Goal: Information Seeking & Learning: Learn about a topic

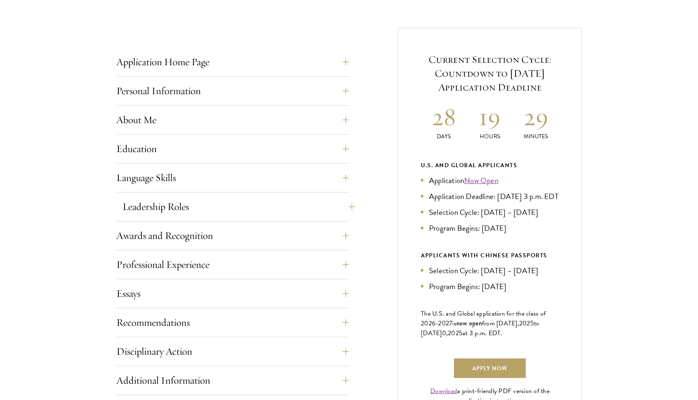
scroll to position [379, 0]
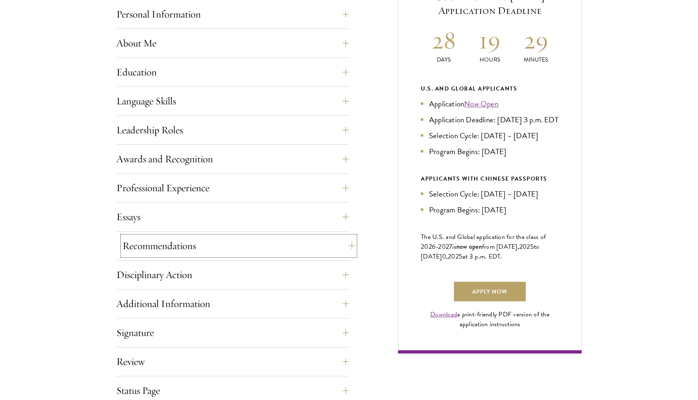
click at [167, 247] on button "Recommendations" at bounding box center [238, 246] width 233 height 20
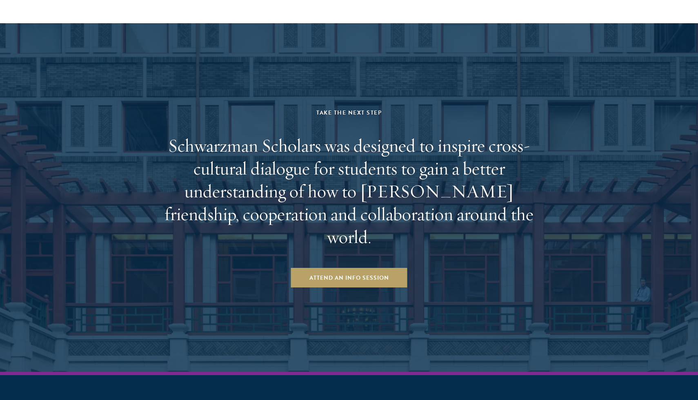
scroll to position [2256, 0]
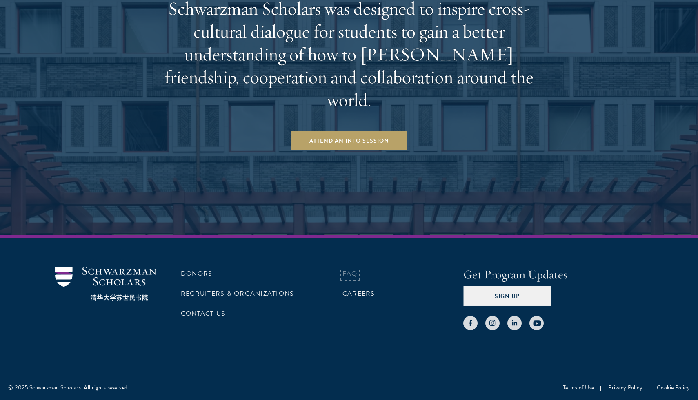
click at [356, 275] on link "FAQ" at bounding box center [349, 274] width 15 height 10
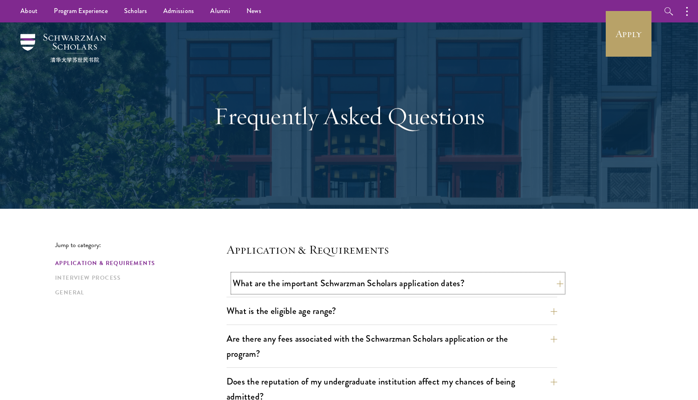
click at [359, 281] on button "What are the important Schwarzman Scholars application dates?" at bounding box center [398, 283] width 330 height 18
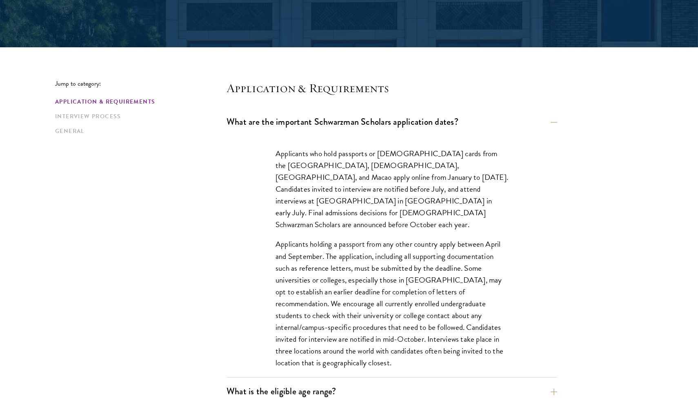
scroll to position [594, 0]
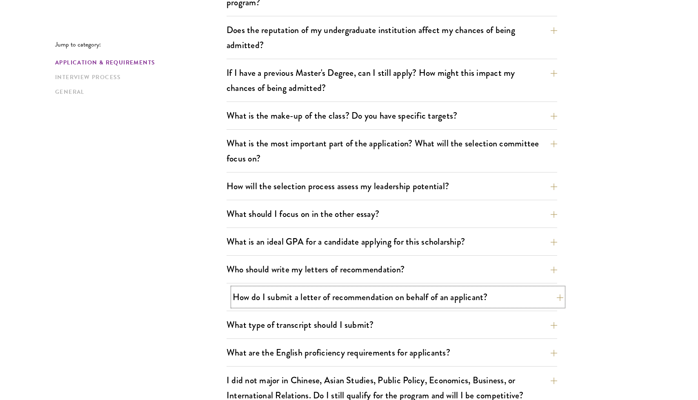
click at [354, 294] on button "How do I submit a letter of recommendation on behalf of an applicant?" at bounding box center [398, 297] width 330 height 18
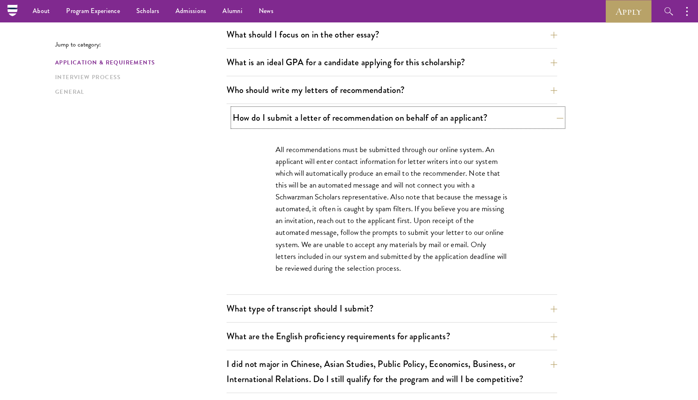
scroll to position [496, 0]
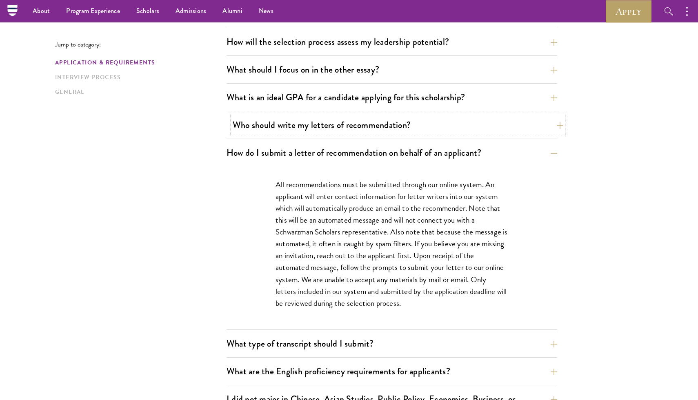
click at [306, 121] on button "Who should write my letters of recommendation?" at bounding box center [398, 125] width 330 height 18
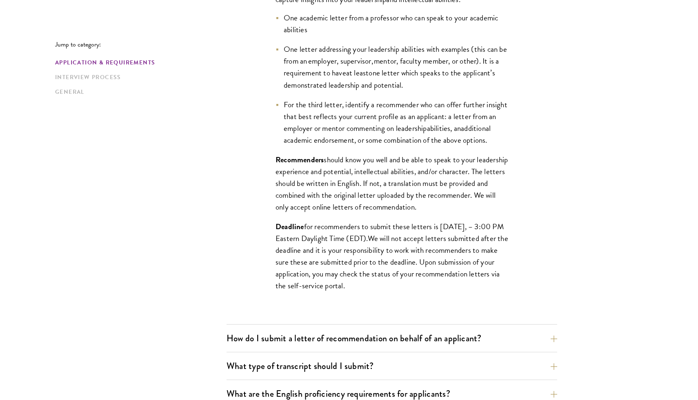
scroll to position [739, 0]
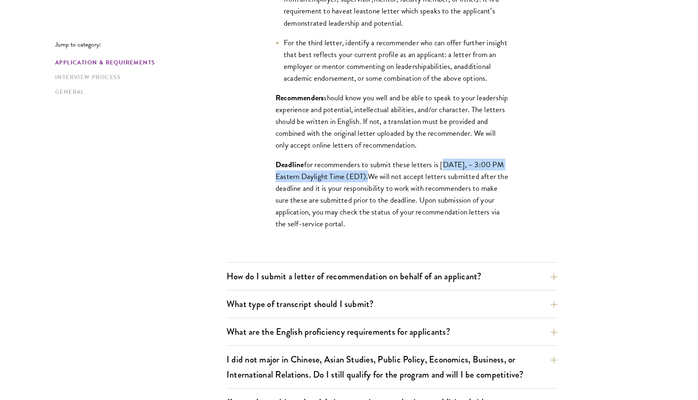
drag, startPoint x: 441, startPoint y: 175, endPoint x: 427, endPoint y: 186, distance: 17.2
click at [427, 186] on p "Deadline for recommenders to submit these letters is September 10, 2025, – 3:00…" at bounding box center [391, 194] width 233 height 71
copy p "September 10, 2025, – 3:00 PM Eastern Daylight Time (EDT) ."
